Goal: Register for event/course

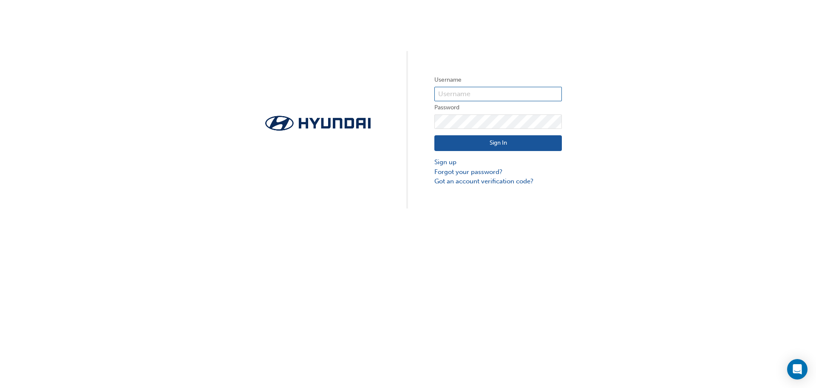
type input "[EMAIL_ADDRESS][DOMAIN_NAME]"
click at [537, 140] on button "Sign In" at bounding box center [499, 143] width 128 height 16
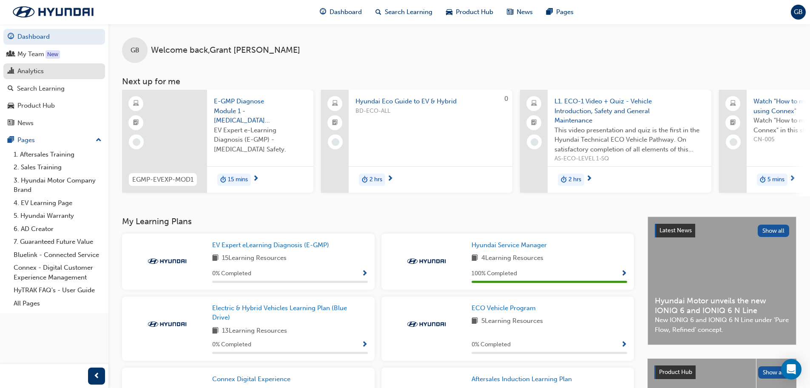
click at [34, 71] on div "Analytics" at bounding box center [30, 71] width 26 height 10
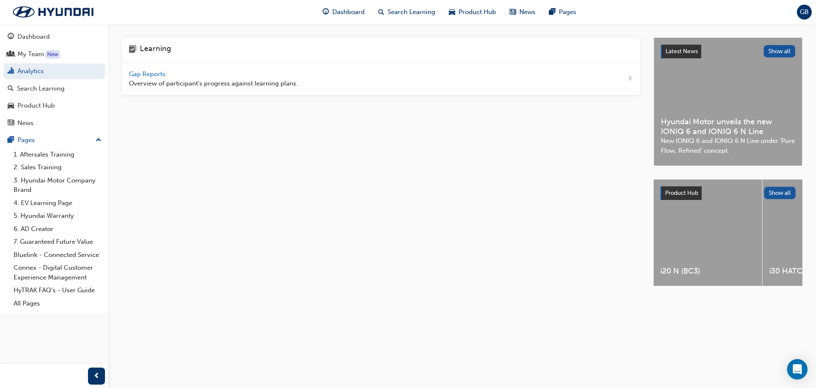
click at [144, 68] on div "Gap Reports Overview of participant's progress against learning plans." at bounding box center [381, 78] width 518 height 33
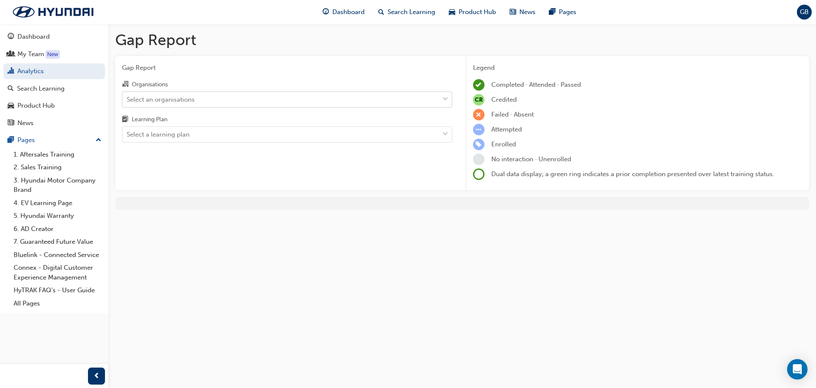
click at [433, 101] on div "Select an organisations" at bounding box center [280, 99] width 317 height 15
click at [128, 101] on input "Organisations Select an organisations" at bounding box center [127, 98] width 1 height 7
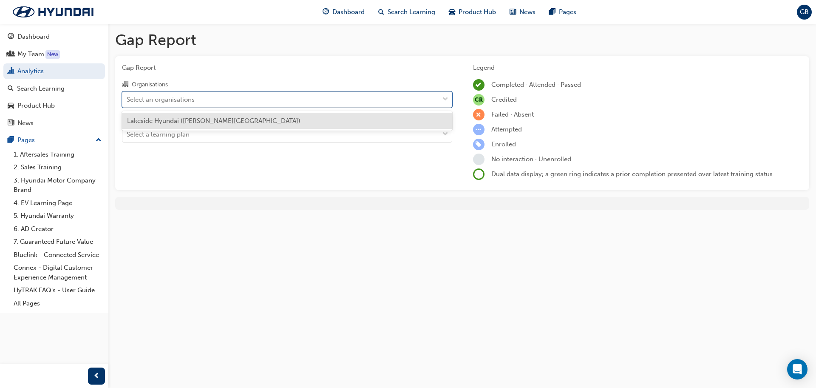
click at [221, 118] on span "Lakeside Hyundai ([PERSON_NAME][GEOGRAPHIC_DATA])" at bounding box center [213, 121] width 173 height 8
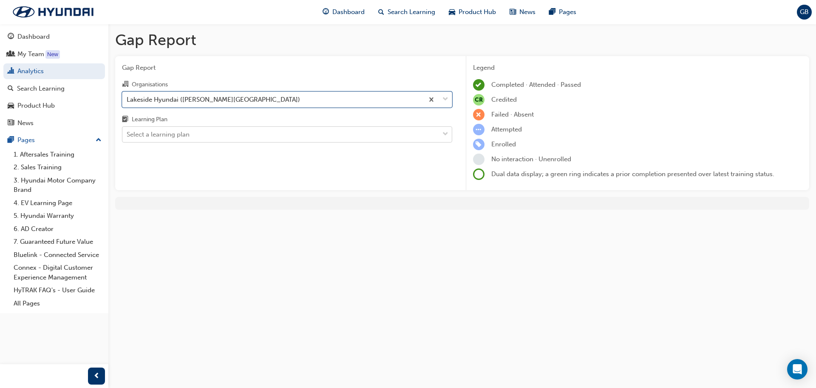
click at [447, 133] on div at bounding box center [445, 134] width 13 height 15
click at [128, 133] on input "Learning Plan Select a learning plan" at bounding box center [127, 134] width 1 height 7
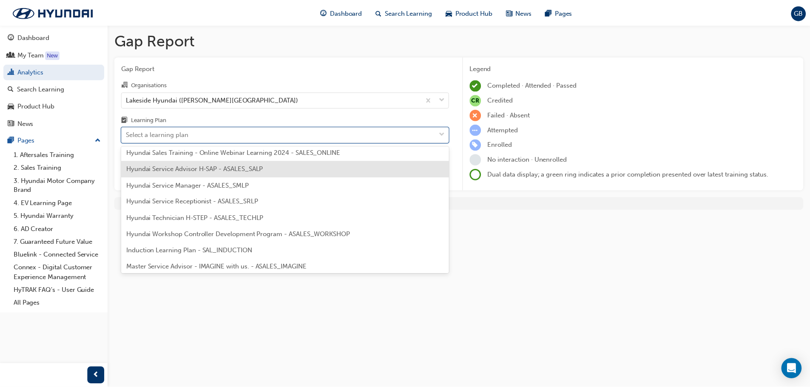
scroll to position [255, 0]
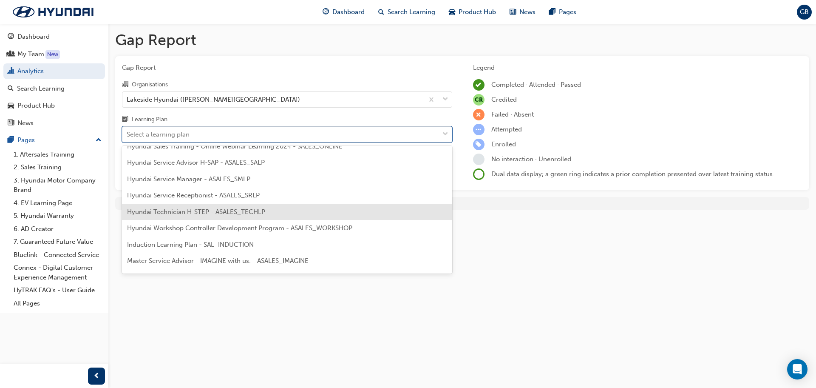
click at [232, 210] on span "Hyundai Technician H-STEP - ASALES_TECHLP" at bounding box center [196, 212] width 138 height 8
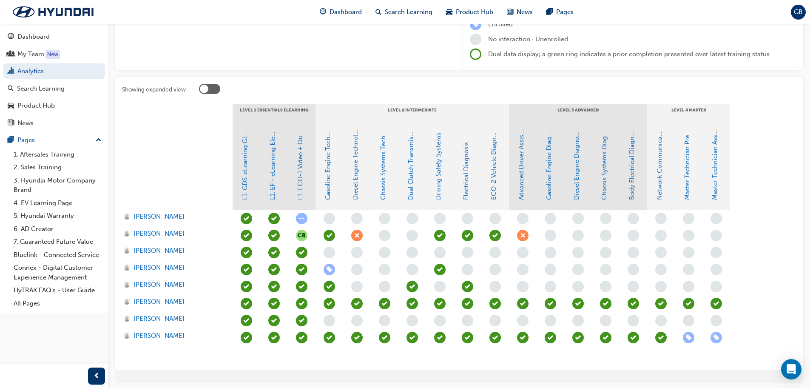
scroll to position [128, 0]
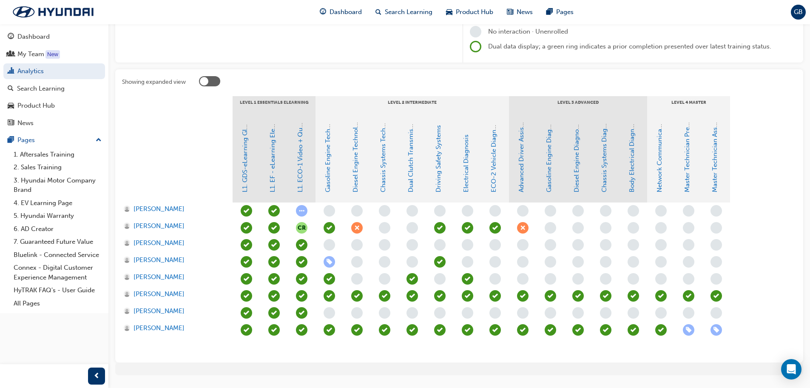
click at [332, 262] on span "learningRecordVerb_ENROLL-icon" at bounding box center [329, 261] width 11 height 11
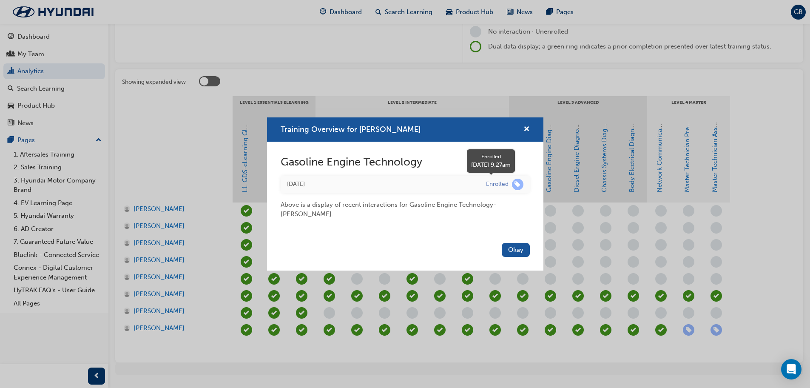
click at [517, 185] on span "learningRecordVerb_ENROLL-icon" at bounding box center [517, 184] width 11 height 11
click at [527, 245] on button "Okay" at bounding box center [516, 250] width 28 height 14
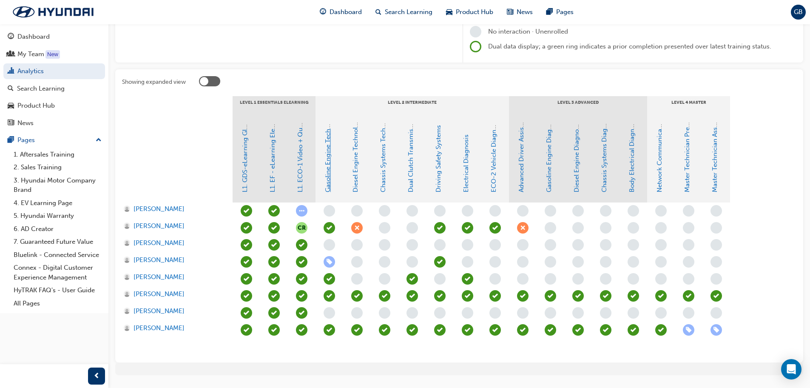
click at [329, 183] on link "Gasoline Engine Technology" at bounding box center [328, 150] width 8 height 84
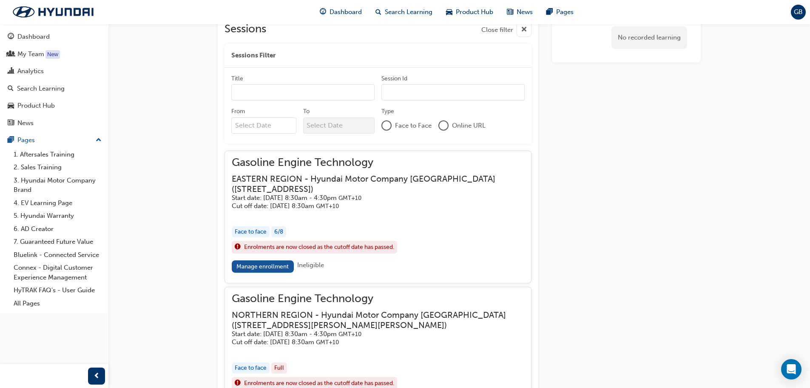
scroll to position [619, 0]
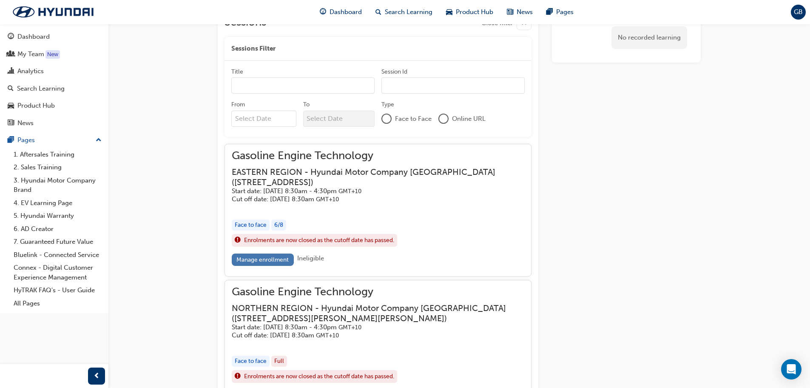
click at [275, 259] on link "Manage enrollment" at bounding box center [263, 259] width 62 height 12
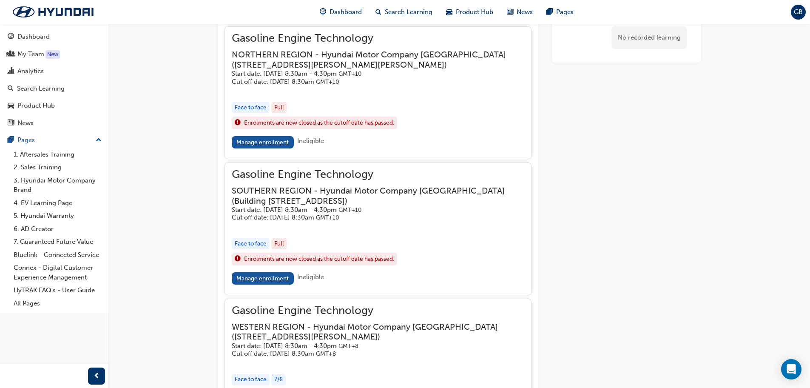
scroll to position [874, 0]
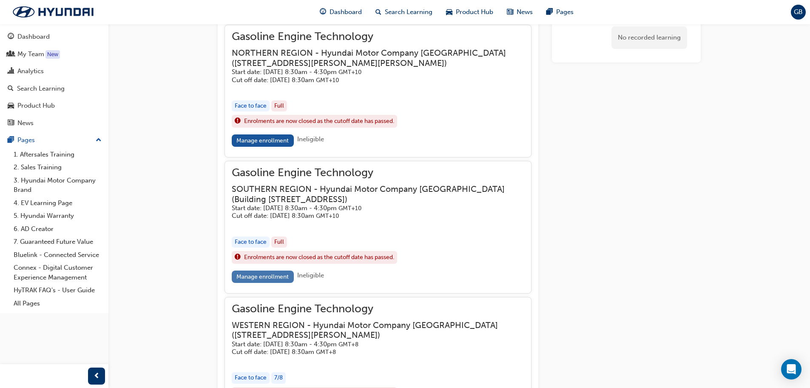
click at [271, 275] on link "Manage enrollment" at bounding box center [263, 276] width 62 height 12
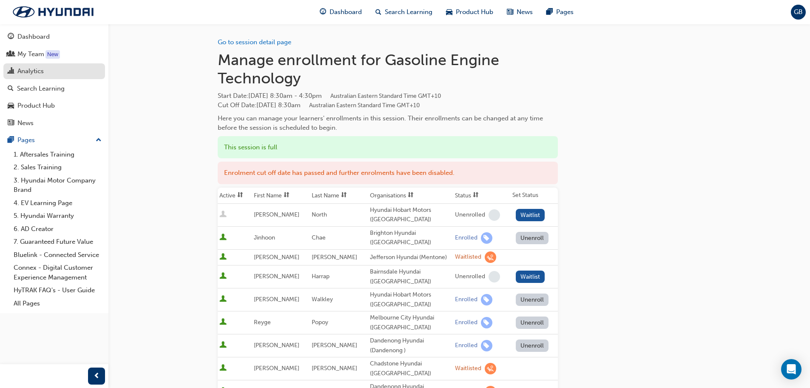
click at [40, 67] on div "Analytics" at bounding box center [30, 71] width 26 height 10
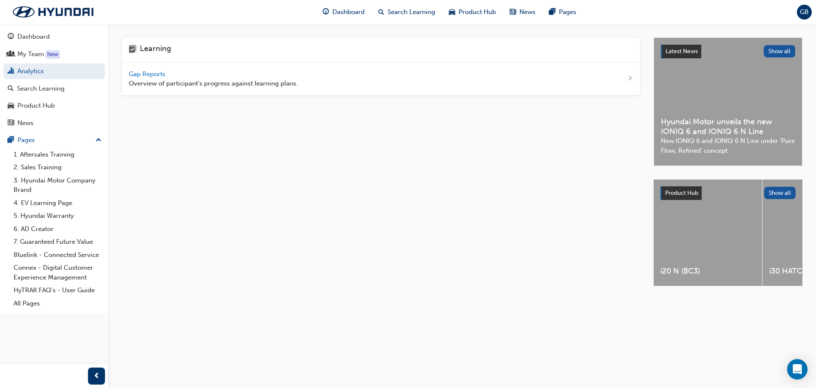
click at [145, 72] on span "Gap Reports" at bounding box center [148, 74] width 38 height 8
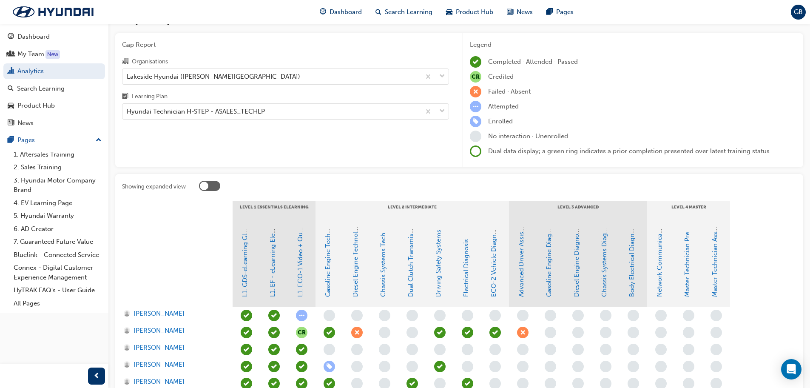
scroll to position [43, 0]
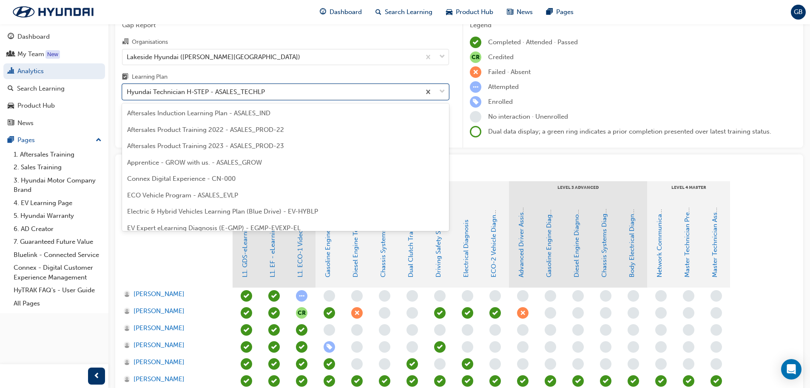
click at [441, 93] on span "down-icon" at bounding box center [442, 91] width 6 height 11
click at [128, 93] on input "Learning Plan option Hyundai Technician H-STEP - ASALES_TECHLP focused, 20 of 3…" at bounding box center [127, 91] width 1 height 7
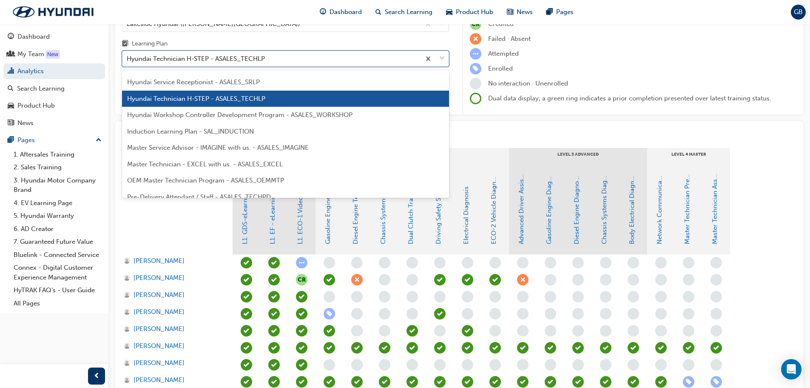
scroll to position [128, 0]
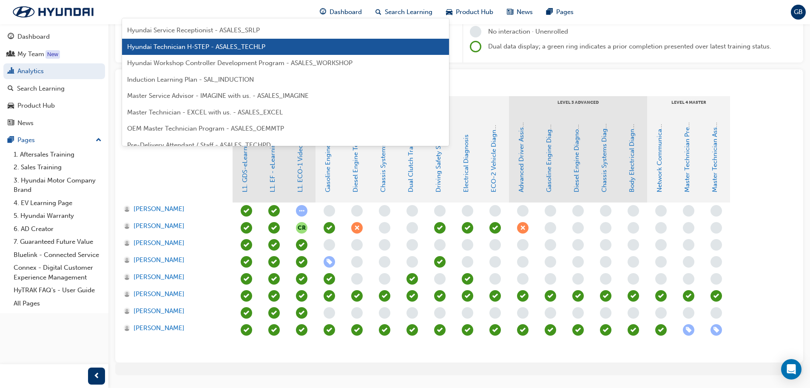
click at [685, 328] on span "learningRecordVerb_ENROLL-icon" at bounding box center [688, 329] width 11 height 11
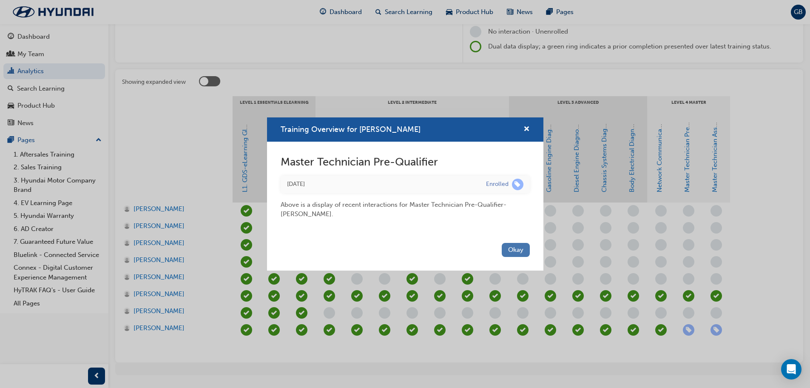
click at [520, 250] on button "Okay" at bounding box center [516, 250] width 28 height 14
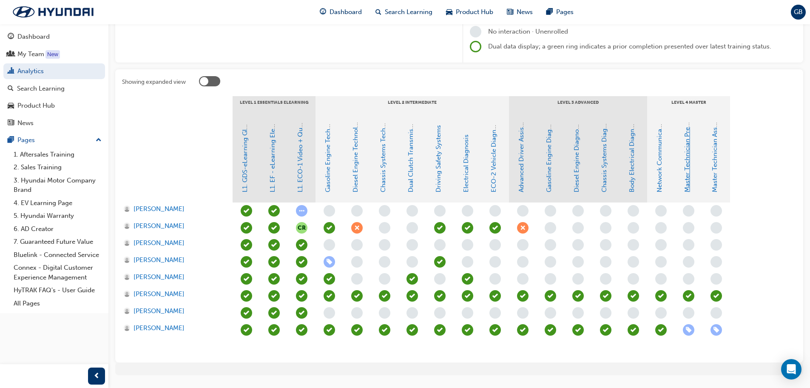
click at [688, 166] on link "Master Technician Pre-Qualifier" at bounding box center [687, 145] width 8 height 94
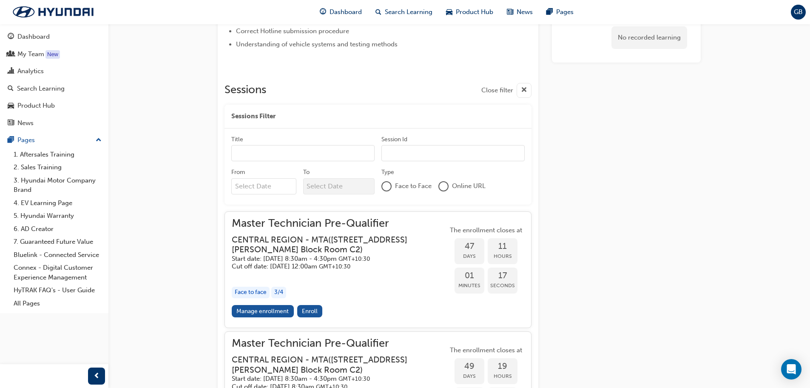
scroll to position [329, 0]
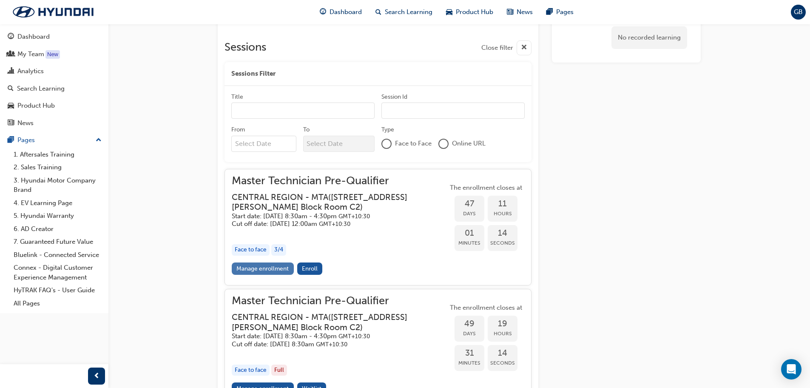
click at [287, 271] on link "Manage enrollment" at bounding box center [263, 268] width 62 height 12
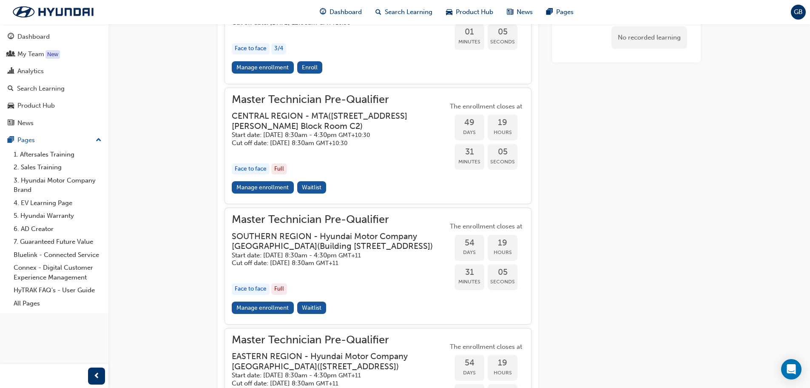
scroll to position [542, 0]
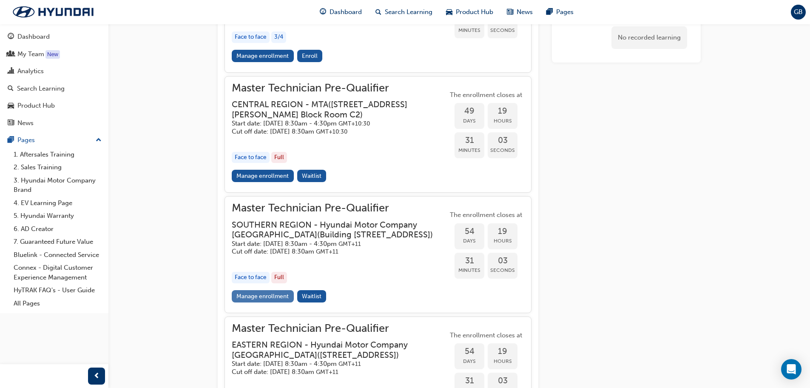
click at [273, 302] on link "Manage enrollment" at bounding box center [263, 296] width 62 height 12
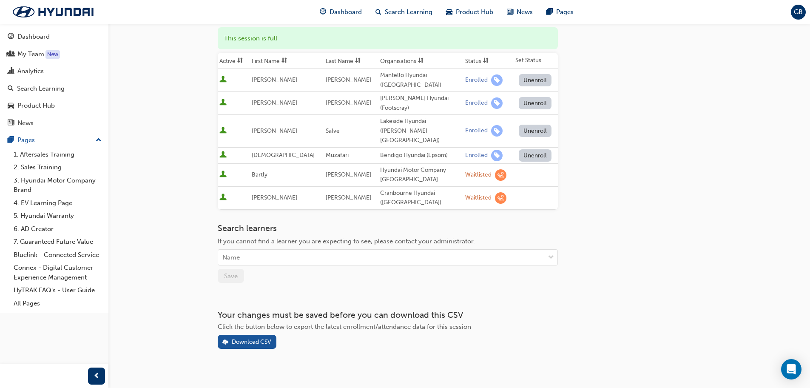
scroll to position [66, 0]
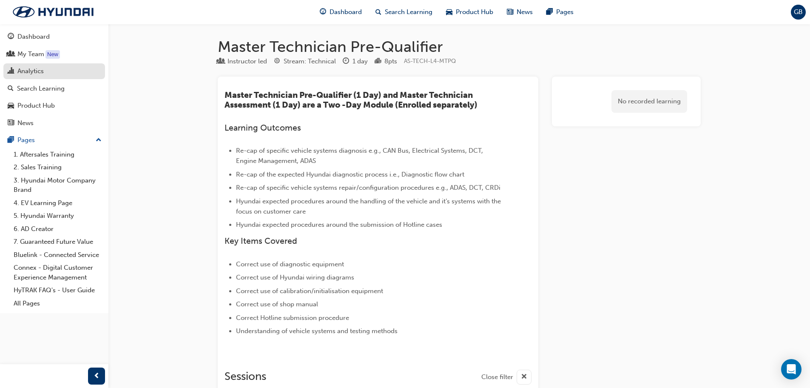
click at [40, 67] on div "Analytics" at bounding box center [30, 71] width 26 height 10
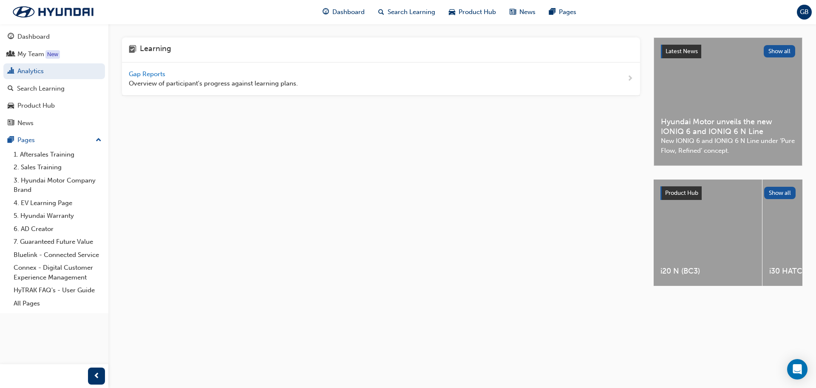
click at [165, 70] on span "Gap Reports" at bounding box center [148, 74] width 38 height 8
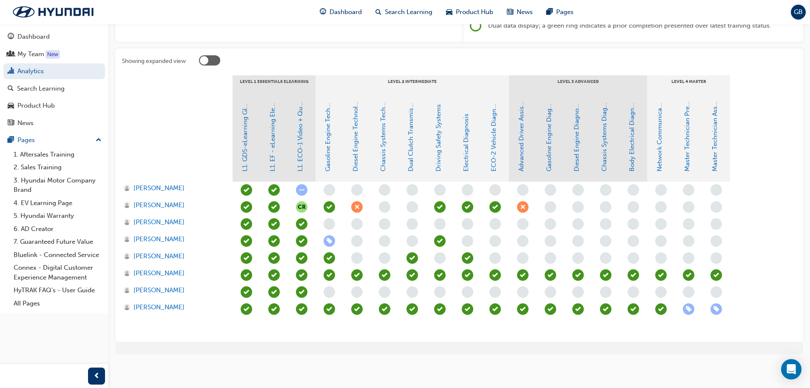
scroll to position [150, 0]
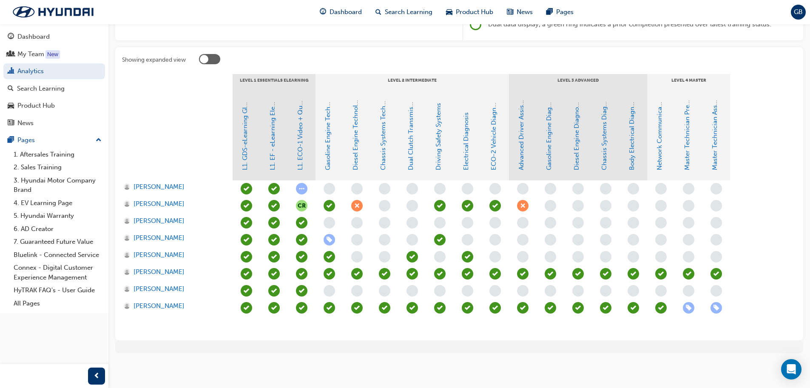
drag, startPoint x: 300, startPoint y: 204, endPoint x: 283, endPoint y: 216, distance: 21.1
click at [283, 216] on div "CR" at bounding box center [495, 256] width 525 height 153
click at [283, 216] on div at bounding box center [274, 222] width 28 height 17
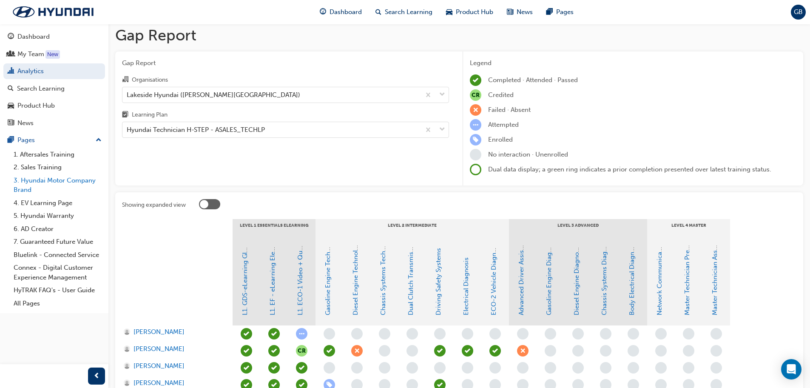
scroll to position [0, 0]
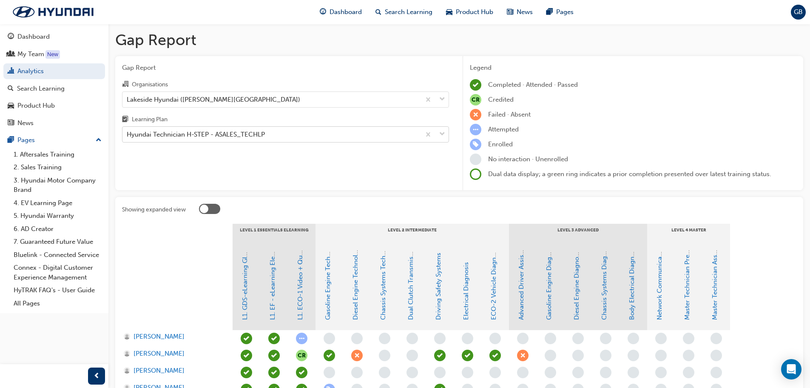
click at [440, 134] on span "down-icon" at bounding box center [442, 134] width 6 height 11
click at [128, 134] on input "Learning Plan Hyundai Technician H-STEP - ASALES_TECHLP" at bounding box center [127, 134] width 1 height 7
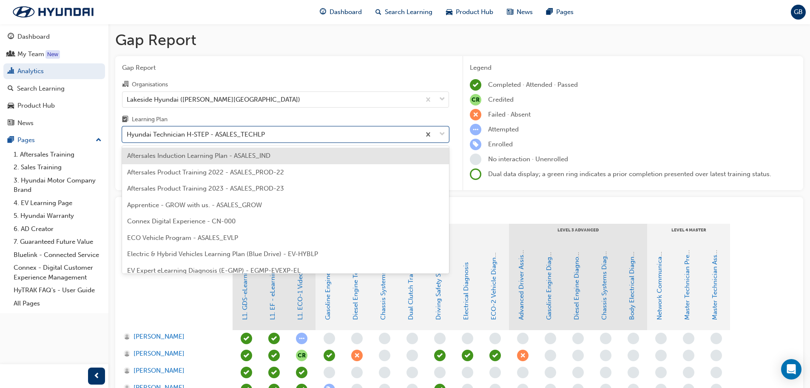
scroll to position [207, 0]
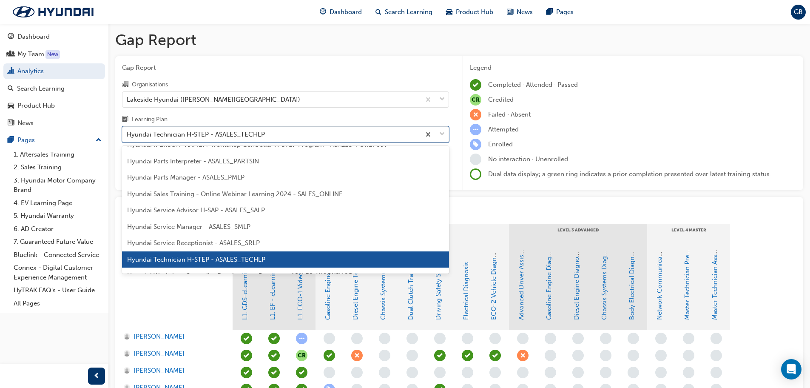
click at [208, 230] on span "Hyundai Service Manager - ASALES_SMLP" at bounding box center [188, 227] width 123 height 8
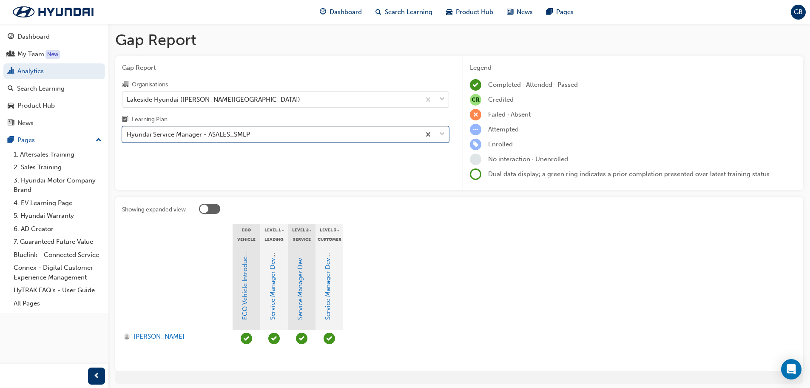
scroll to position [31, 0]
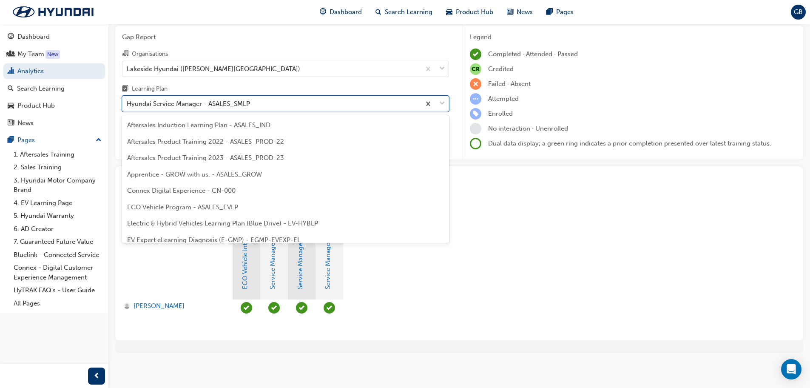
click at [439, 101] on span "down-icon" at bounding box center [442, 103] width 6 height 11
click at [128, 101] on input "Learning Plan option Hyundai Service Manager - ASALES_SMLP, selected. option Hy…" at bounding box center [127, 103] width 1 height 7
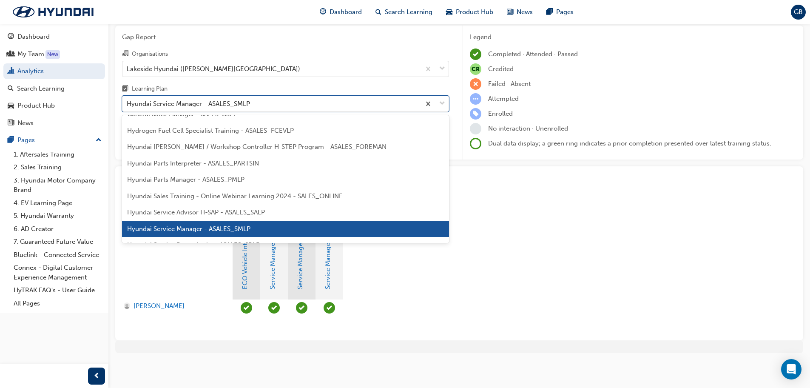
click at [222, 197] on span "Hyundai Sales Training - Online Webinar Learning 2024 - SALES_ONLINE" at bounding box center [235, 196] width 216 height 8
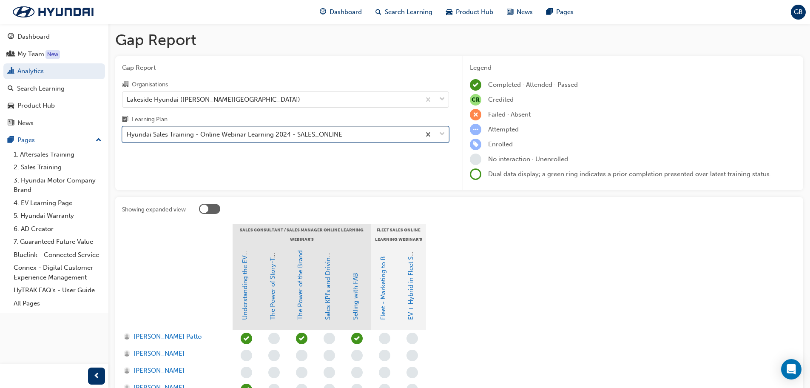
click at [442, 134] on span "down-icon" at bounding box center [442, 134] width 6 height 11
click at [128, 134] on input "Learning Plan option Hyundai Sales Training - Online Webinar Learning 2024 - SA…" at bounding box center [127, 134] width 1 height 7
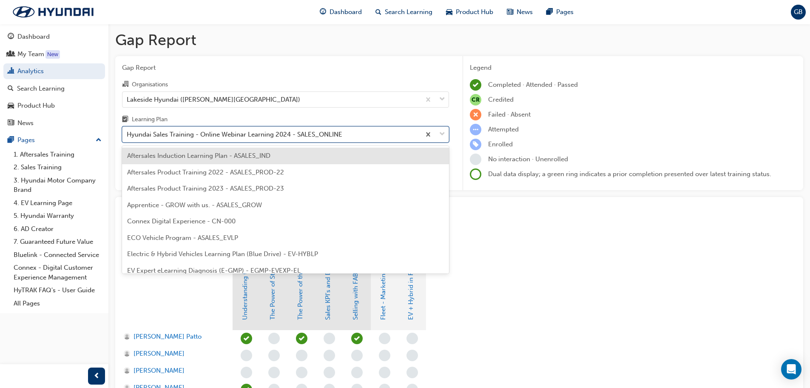
scroll to position [142, 0]
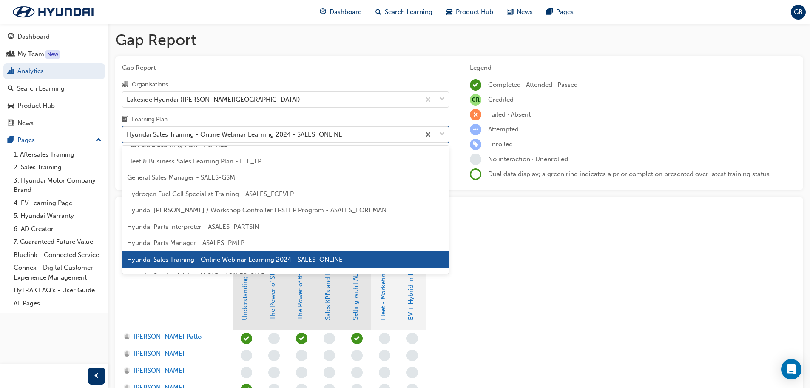
click at [220, 238] on div "Hyundai Parts Manager - ASALES_PMLP" at bounding box center [285, 243] width 327 height 17
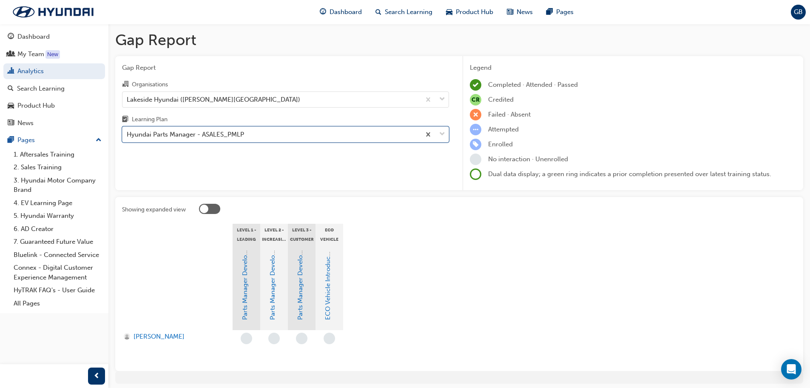
scroll to position [31, 0]
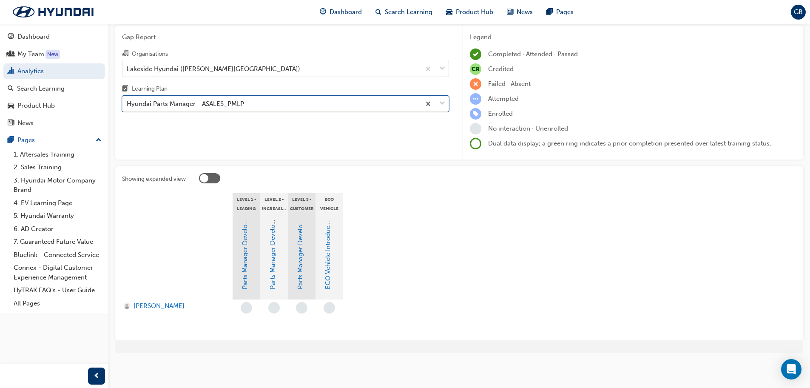
click at [443, 103] on span "down-icon" at bounding box center [442, 103] width 6 height 11
click at [128, 103] on input "Learning Plan option Hyundai Parts Manager - ASALES_PMLP, selected. 0 results a…" at bounding box center [127, 103] width 1 height 7
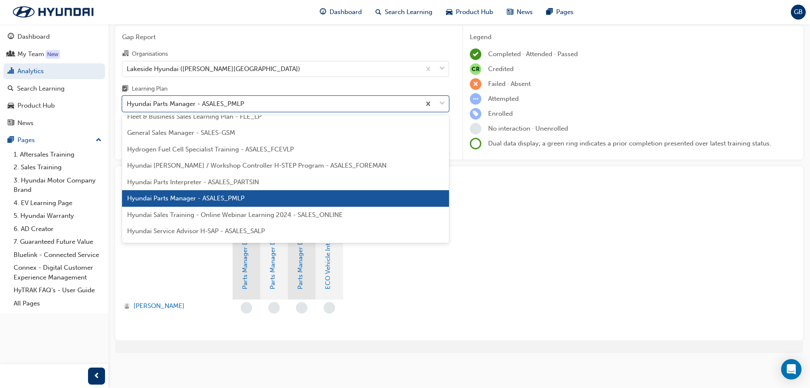
scroll to position [168, 0]
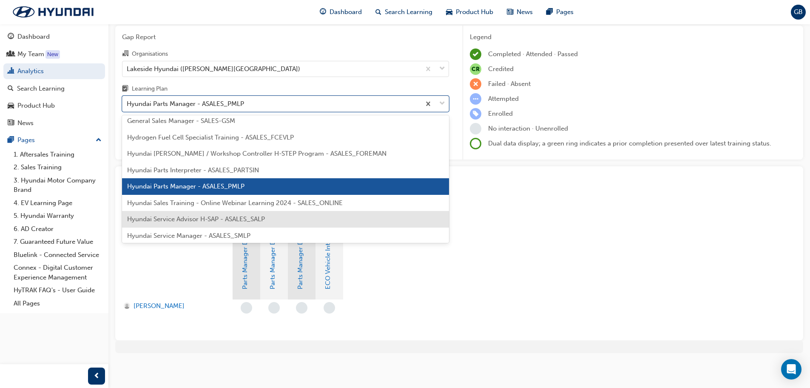
click at [188, 217] on span "Hyundai Service Advisor H-SAP - ASALES_SALP" at bounding box center [196, 219] width 138 height 8
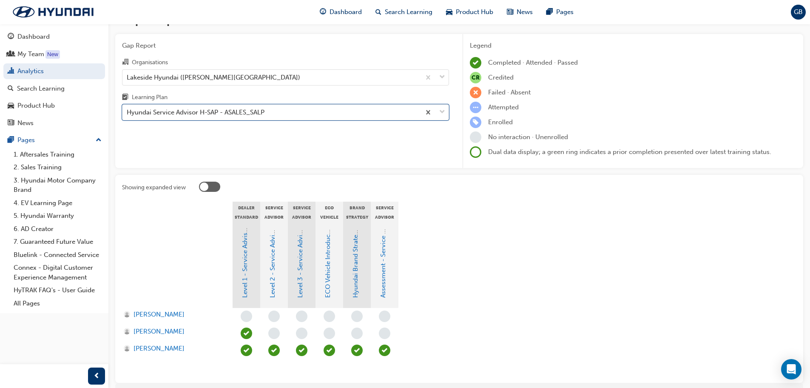
scroll to position [43, 0]
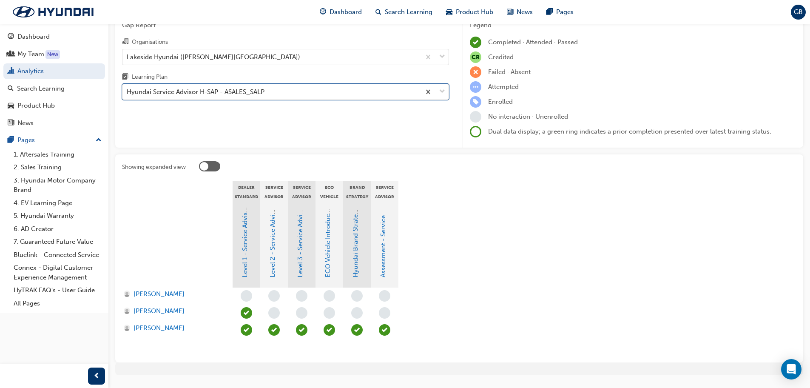
click at [440, 95] on span "down-icon" at bounding box center [442, 91] width 6 height 11
click at [128, 95] on input "Learning Plan option Hyundai Service Advisor H-SAP - ASALES_SALP, selected. 0 r…" at bounding box center [127, 91] width 1 height 7
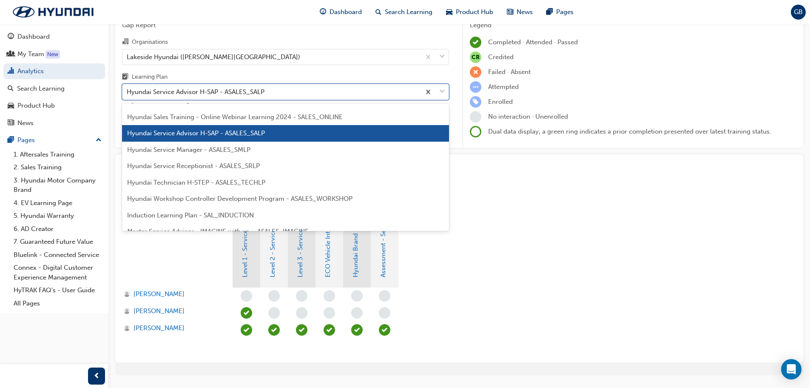
scroll to position [243, 0]
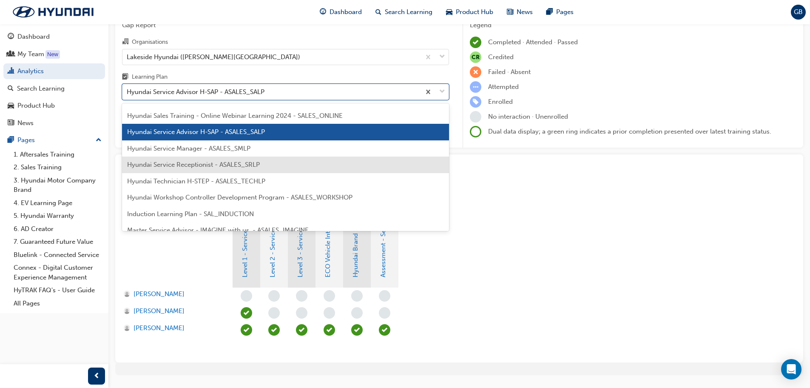
click at [223, 166] on span "Hyundai Service Receptionist - ASALES_SRLP" at bounding box center [193, 165] width 133 height 8
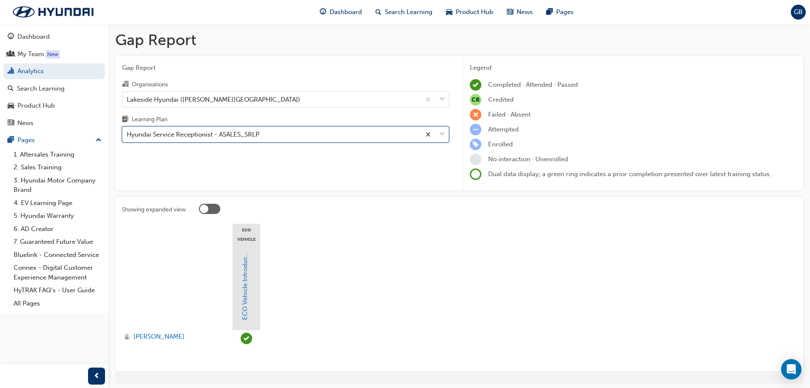
click at [441, 136] on span "down-icon" at bounding box center [442, 134] width 6 height 11
click at [128, 136] on input "Learning Plan option Hyundai Service Receptionist - ASALES_SRLP, selected. 0 re…" at bounding box center [127, 134] width 1 height 7
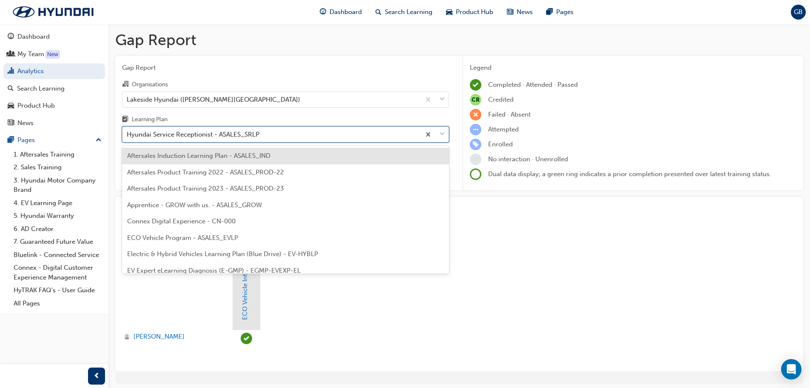
scroll to position [191, 0]
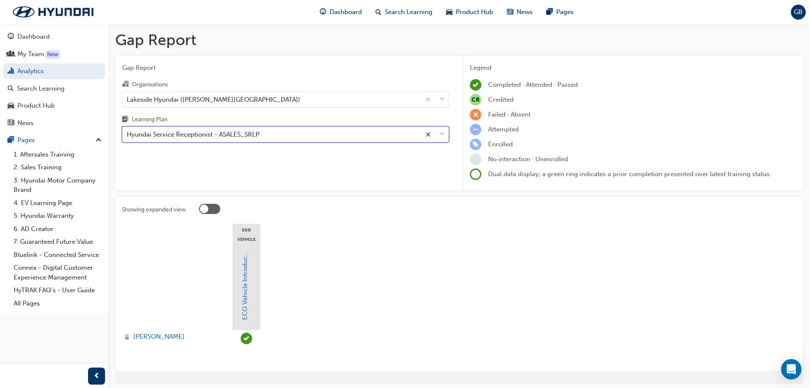
click at [441, 136] on span "down-icon" at bounding box center [442, 134] width 6 height 11
click at [128, 136] on input "Learning Plan option Hyundai Service Receptionist - ASALES_SRLP, selected. 0 re…" at bounding box center [127, 134] width 1 height 7
click at [441, 136] on span "down-icon" at bounding box center [442, 134] width 6 height 11
click at [128, 136] on input "Learning Plan option Hyundai Service Receptionist - ASALES_SRLP, selected. 0 re…" at bounding box center [127, 134] width 1 height 7
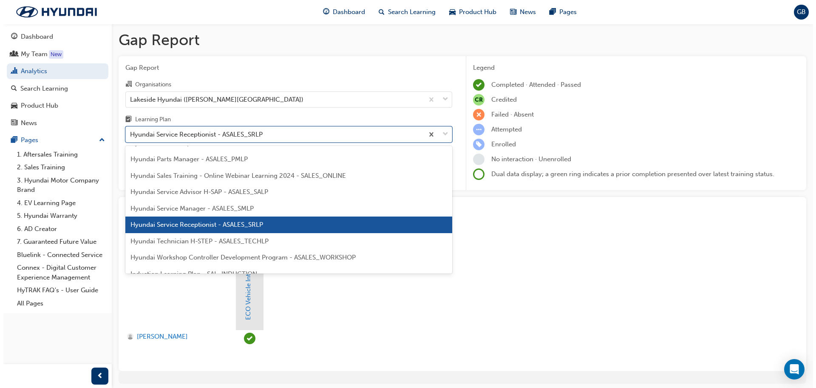
scroll to position [318, 0]
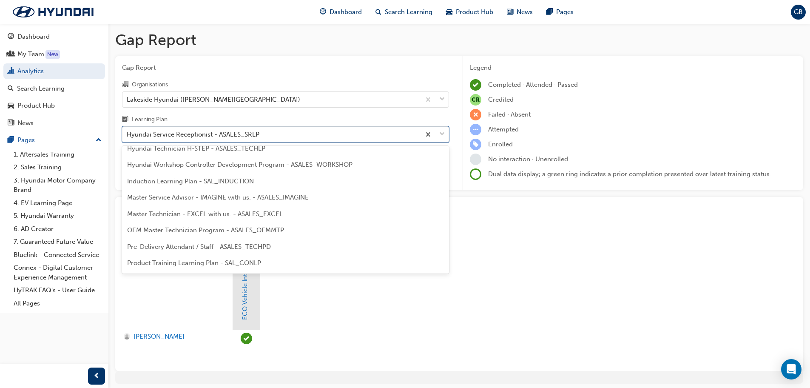
click at [196, 194] on span "Master Service Advisor - IMAGINE with us. - ASALES_IMAGINE" at bounding box center [218, 197] width 182 height 8
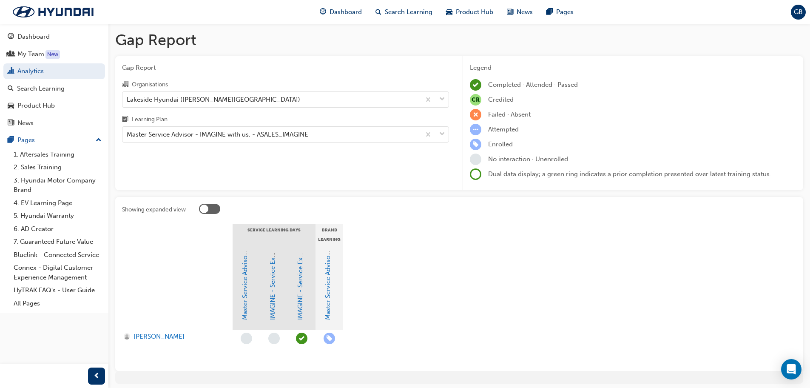
click at [330, 335] on span "learningRecordVerb_ENROLL-icon" at bounding box center [329, 337] width 11 height 11
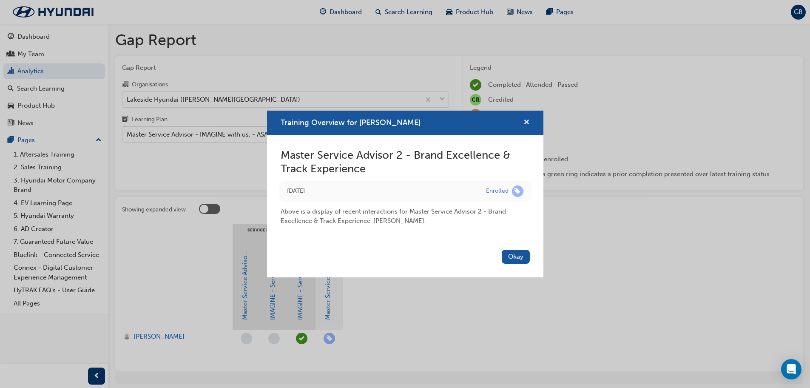
click at [524, 127] on button "Training Overview for Marcelo Vera" at bounding box center [526, 122] width 6 height 11
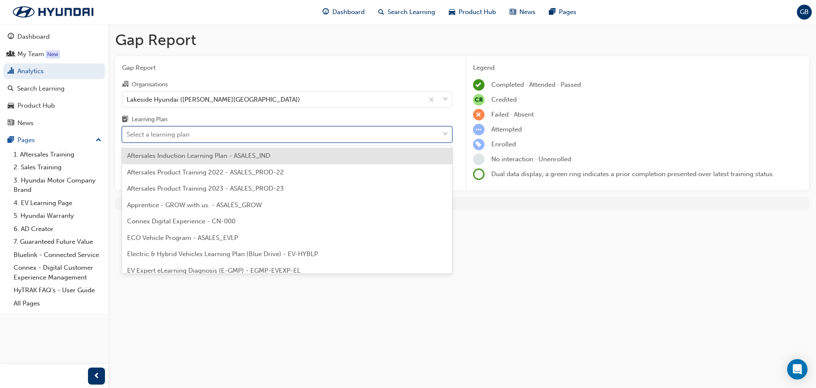
click at [437, 136] on div "Select a learning plan" at bounding box center [280, 134] width 317 height 15
click at [128, 136] on input "Learning Plan option Master Service Advisor - IMAGINE with us. - ASALES_IMAGINE…" at bounding box center [127, 134] width 1 height 7
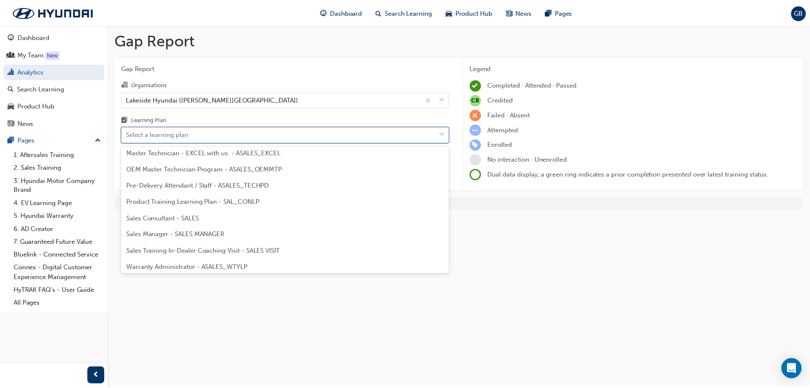
scroll to position [383, 0]
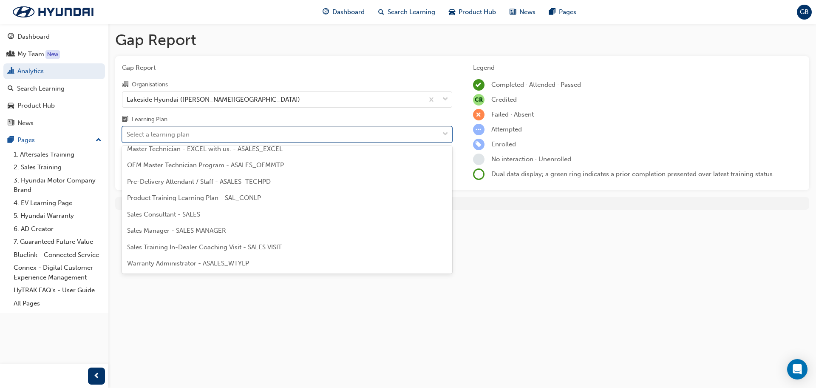
click at [233, 227] on div "Sales Manager - SALES MANAGER" at bounding box center [287, 230] width 330 height 17
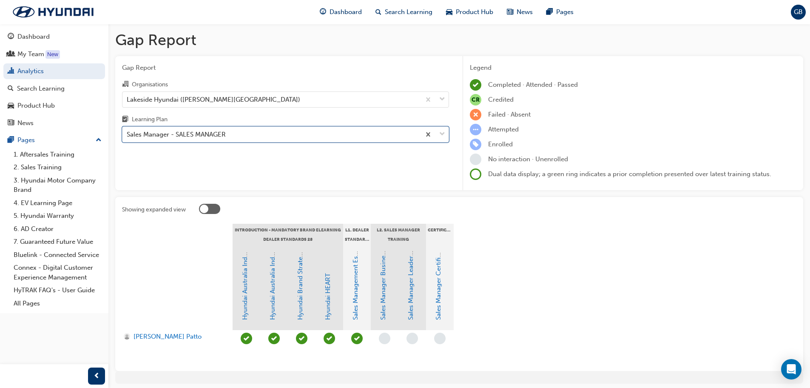
click at [443, 134] on span "down-icon" at bounding box center [442, 134] width 6 height 11
click at [128, 134] on input "Learning Plan option Sales Manager - SALES MANAGER, selected. 0 results availab…" at bounding box center [127, 134] width 1 height 7
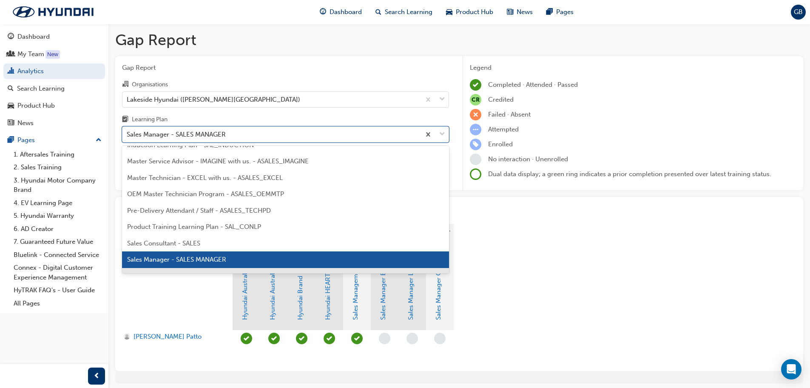
scroll to position [383, 0]
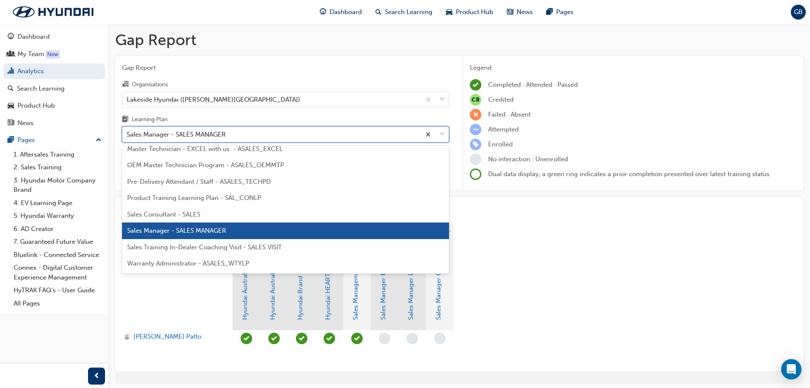
click at [184, 216] on span "Sales Consultant - SALES" at bounding box center [163, 214] width 73 height 8
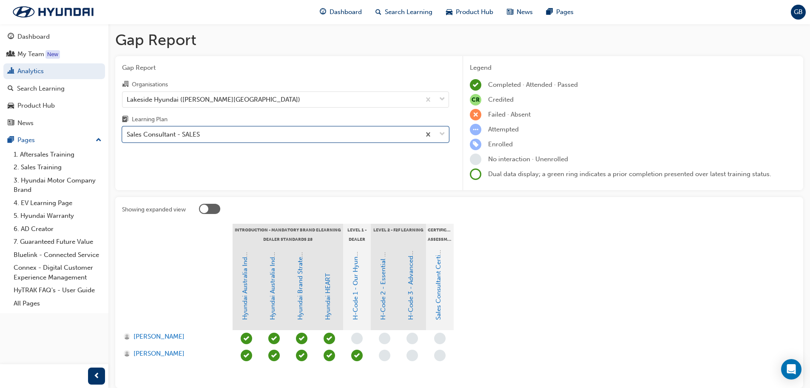
scroll to position [43, 0]
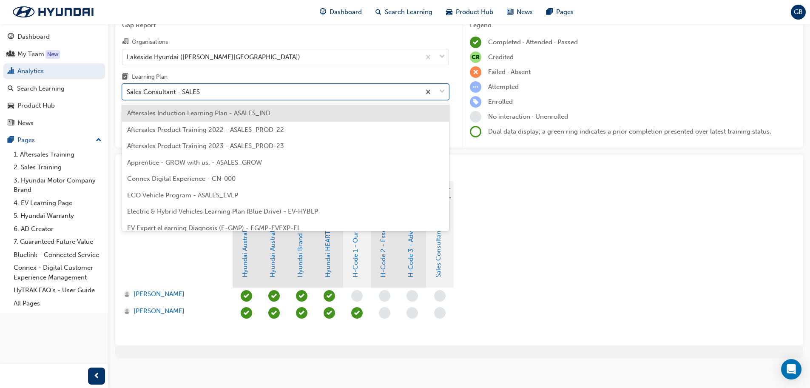
click at [443, 94] on span "down-icon" at bounding box center [442, 91] width 6 height 11
click at [128, 94] on input "Learning Plan option Sales Consultant - SALES, selected. option Aftersales Indu…" at bounding box center [127, 91] width 1 height 7
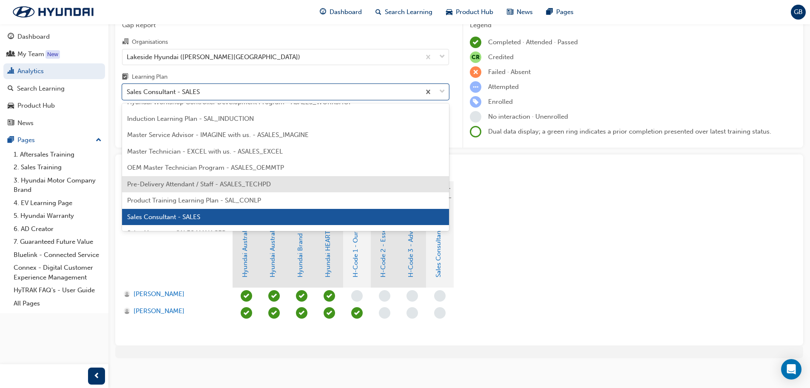
scroll to position [383, 0]
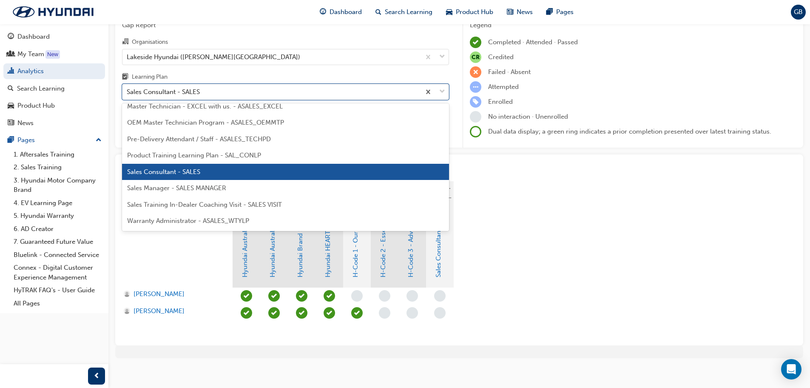
click at [231, 219] on span "Warranty Administrator - ASALES_WTYLP" at bounding box center [188, 221] width 122 height 8
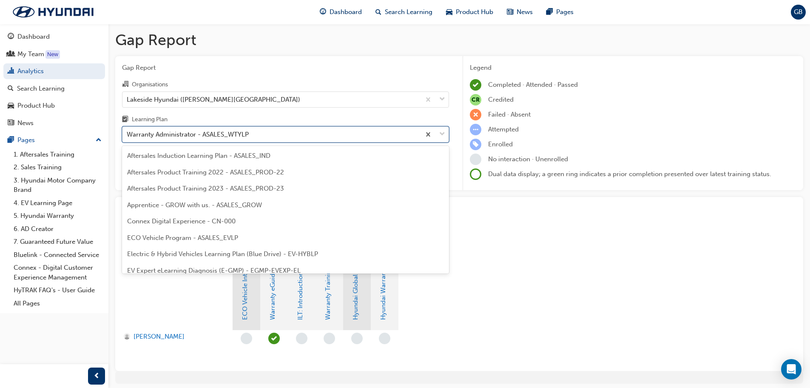
click at [445, 131] on span "down-icon" at bounding box center [442, 134] width 6 height 11
click at [128, 131] on input "Learning Plan option Warranty Administrator - ASALES_WTYLP, selected. option Wa…" at bounding box center [127, 134] width 1 height 7
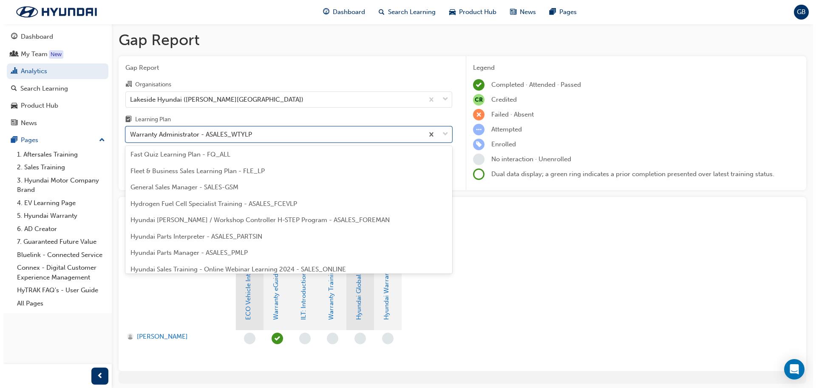
scroll to position [170, 0]
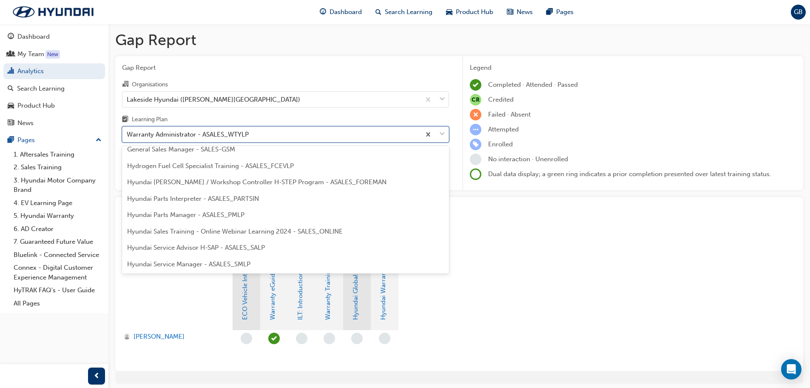
click at [235, 182] on span "Hyundai [PERSON_NAME] / Workshop Controller H-STEP Program - ASALES_FOREMAN" at bounding box center [256, 182] width 259 height 8
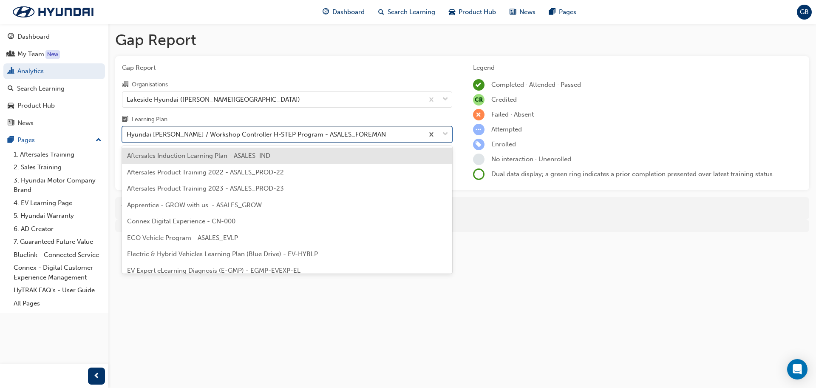
click at [443, 133] on span "down-icon" at bounding box center [446, 134] width 6 height 11
click at [128, 133] on input "Learning Plan option Hyundai [PERSON_NAME] / Workshop Controller H-STEP Program…" at bounding box center [127, 134] width 1 height 7
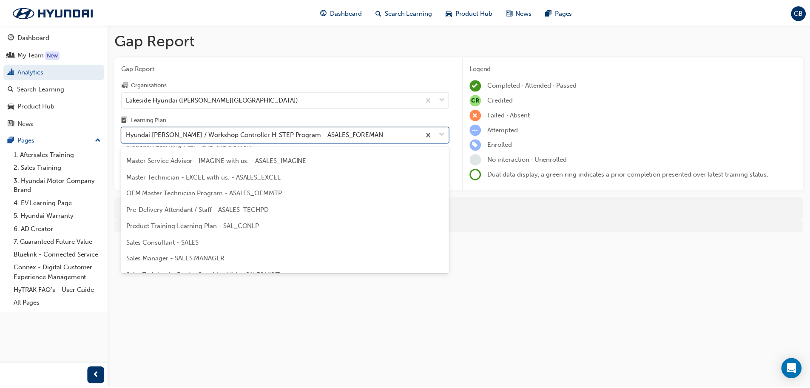
scroll to position [341, 0]
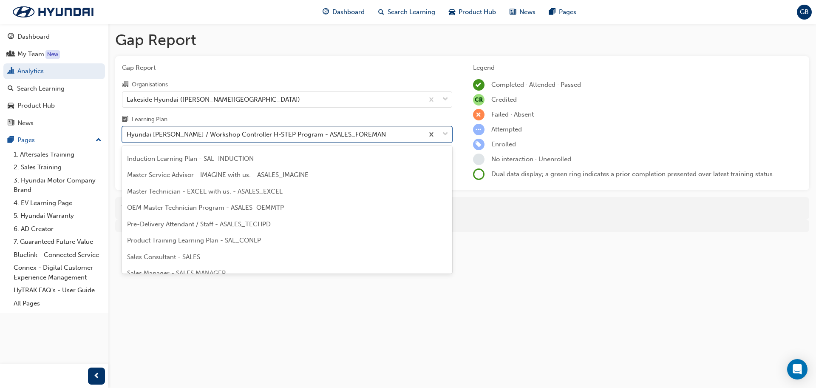
click at [275, 207] on span "OEM Master Technician Program - ASALES_OEMMTP" at bounding box center [205, 208] width 157 height 8
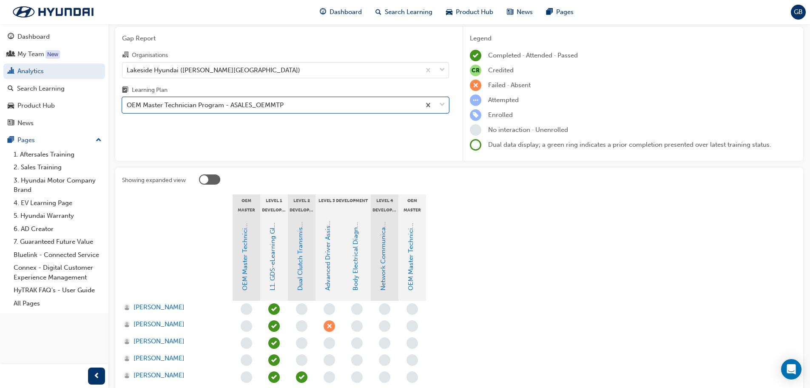
scroll to position [85, 0]
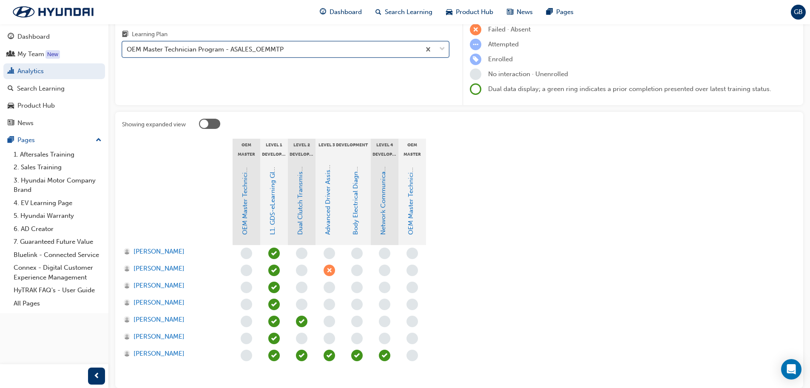
click at [443, 50] on span "down-icon" at bounding box center [442, 49] width 6 height 11
click at [128, 50] on input "Learning Plan option OEM Master Technician Program - ASALES_OEMMTP, selected. 0…" at bounding box center [127, 48] width 1 height 7
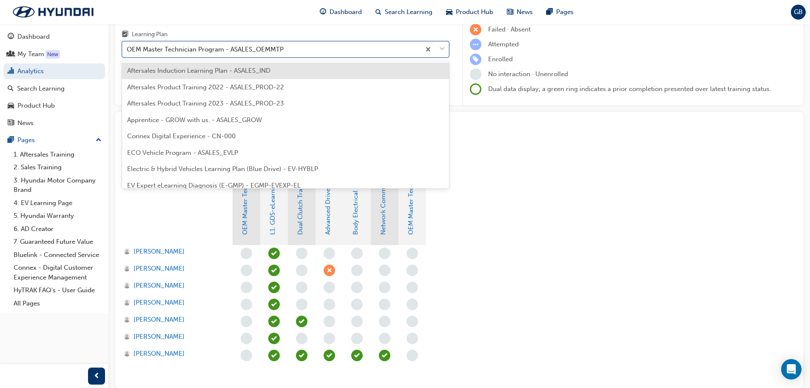
scroll to position [289, 0]
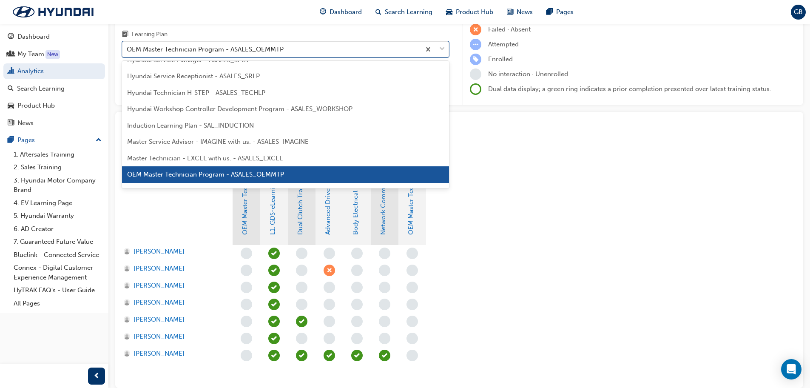
click at [199, 155] on span "Master Technician - EXCEL with us. - ASALES_EXCEL" at bounding box center [205, 158] width 156 height 8
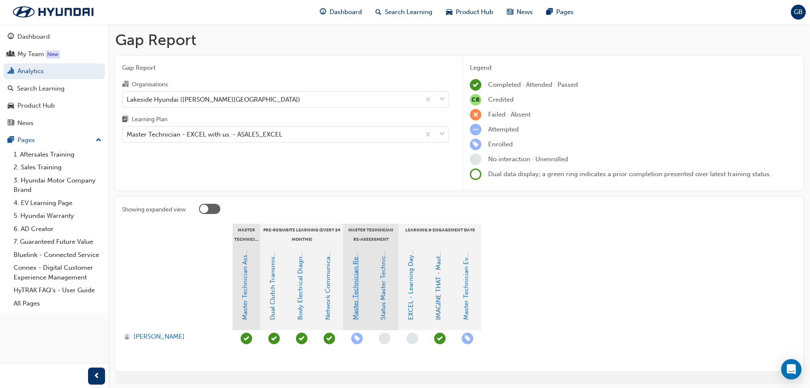
click at [354, 310] on link "Master Technician Re-Assessment" at bounding box center [356, 269] width 8 height 100
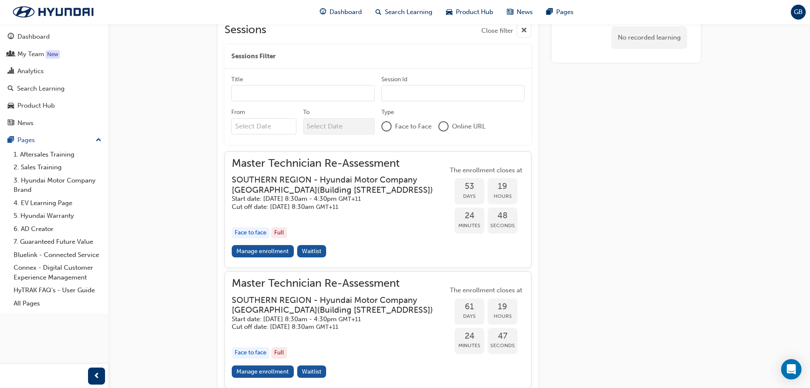
scroll to position [366, 0]
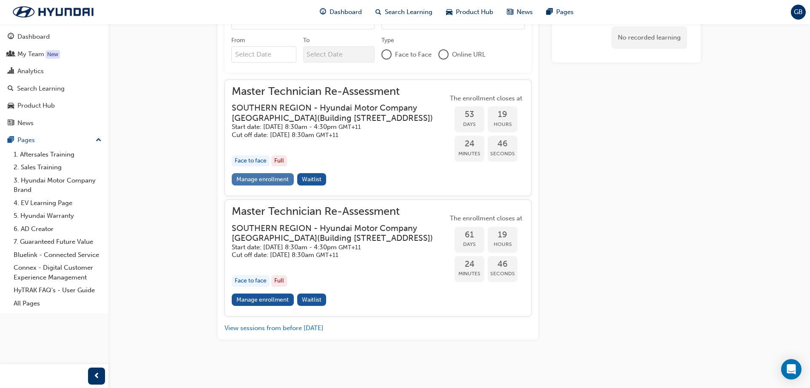
click at [273, 185] on link "Manage enrollment" at bounding box center [263, 179] width 62 height 12
click at [280, 302] on link "Manage enrollment" at bounding box center [263, 299] width 62 height 12
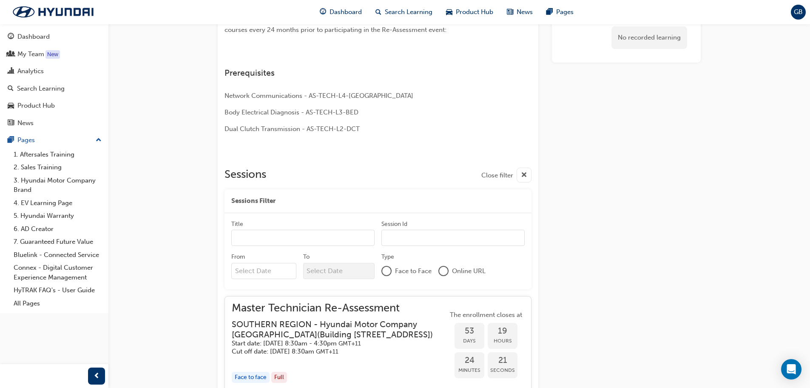
scroll to position [87, 0]
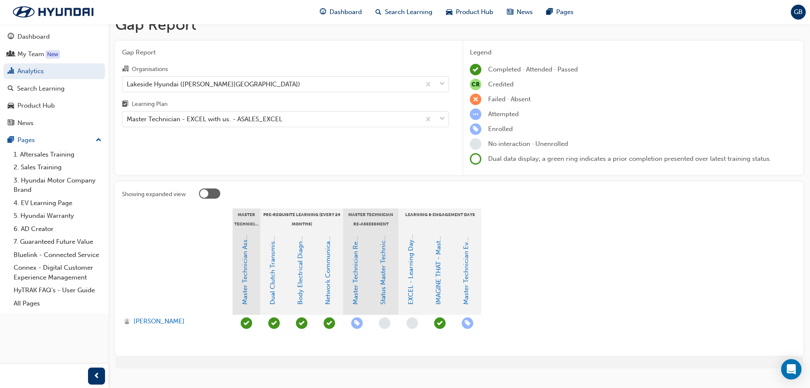
scroll to position [31, 0]
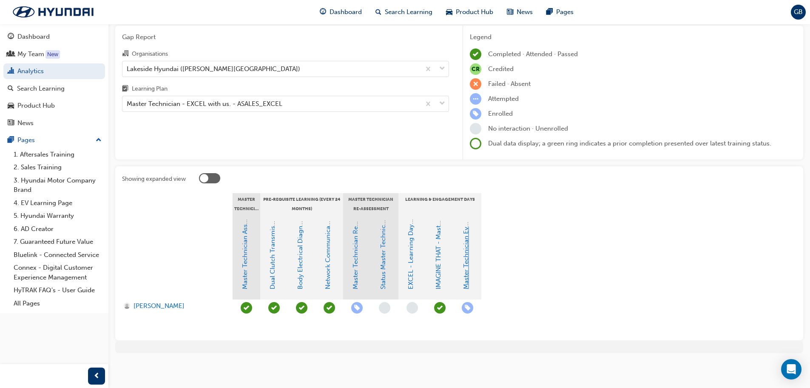
click at [466, 270] on link "Master Technician Event 2025" at bounding box center [466, 245] width 8 height 88
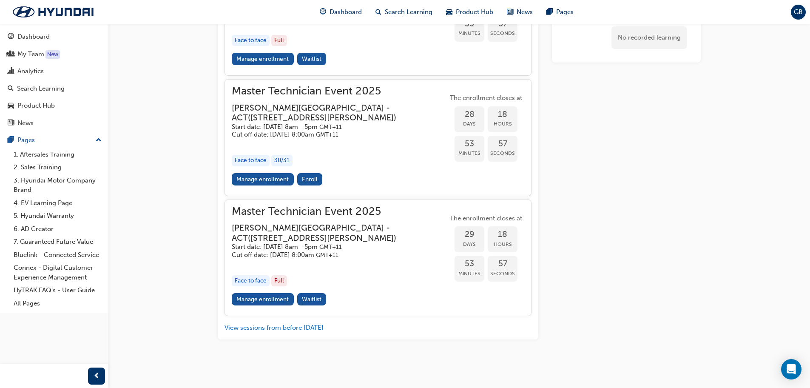
scroll to position [1131, 0]
